Goal: Task Accomplishment & Management: Manage account settings

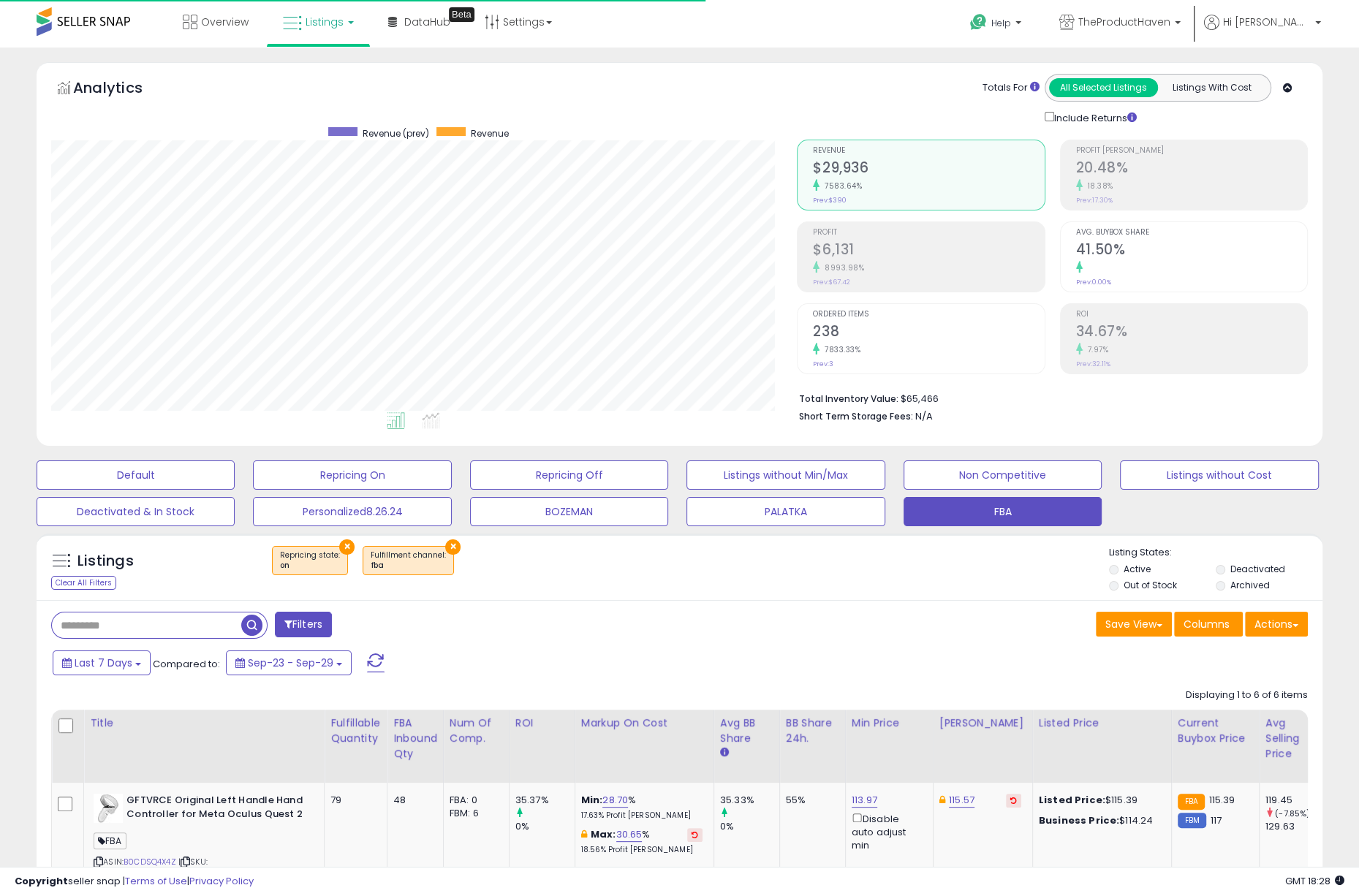
scroll to position [300, 746]
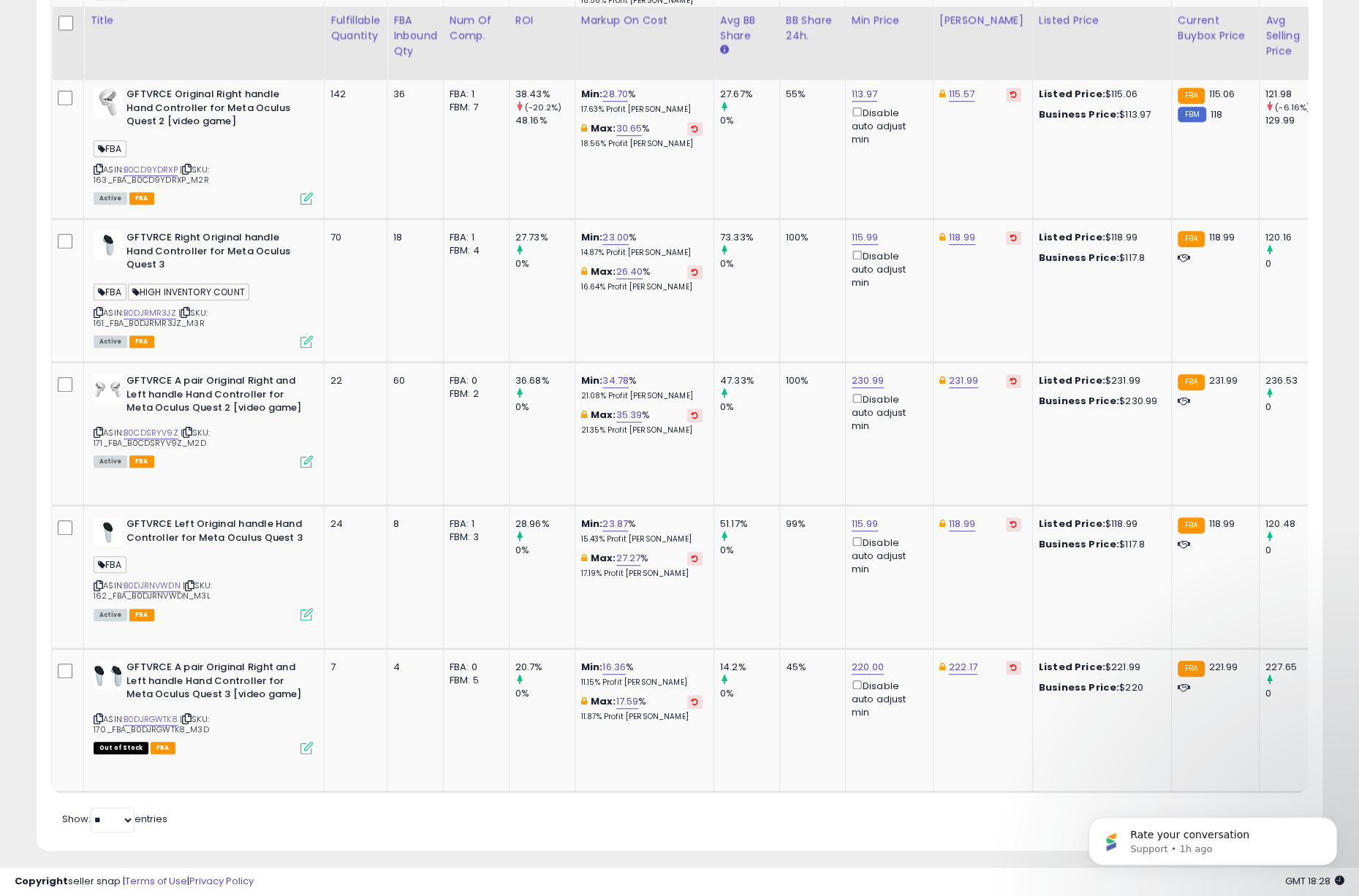
scroll to position [855, 0]
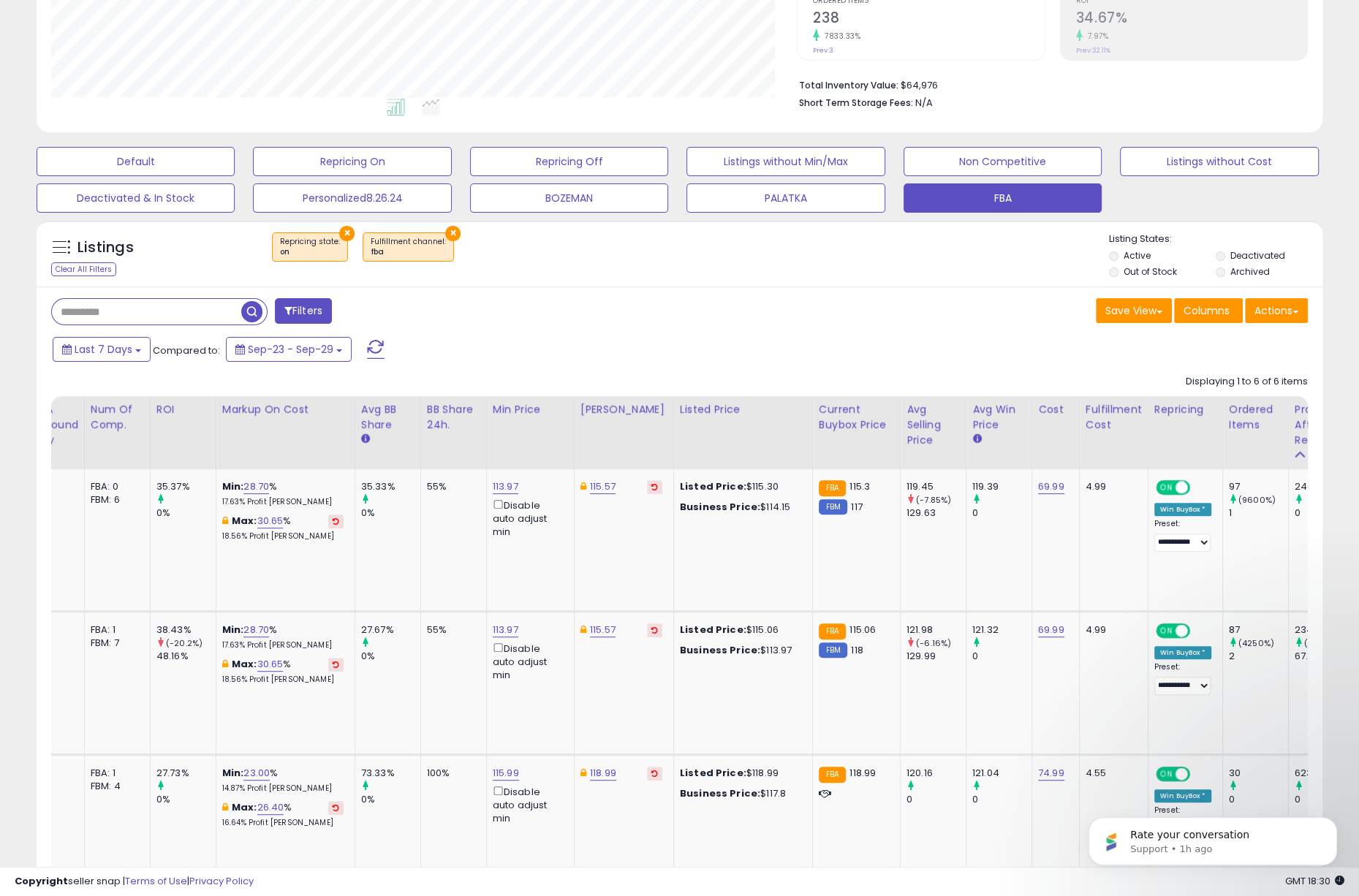
scroll to position [307, 0]
